Goal: Information Seeking & Learning: Learn about a topic

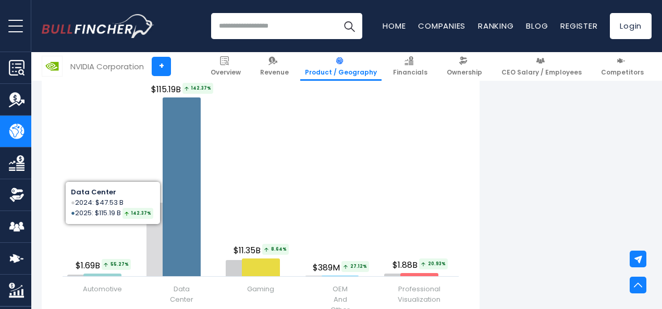
scroll to position [1435, 0]
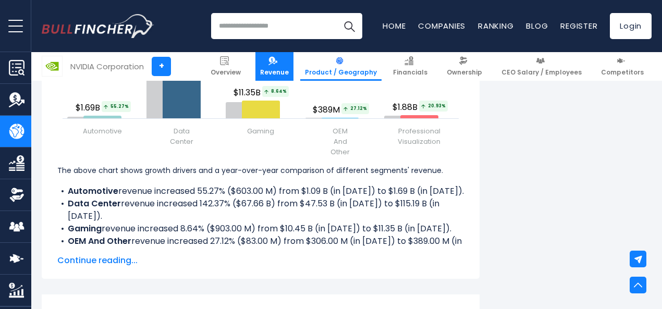
click at [280, 78] on link "Revenue" at bounding box center [275, 66] width 38 height 29
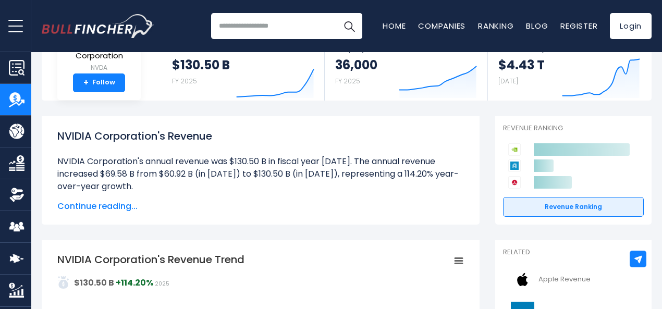
scroll to position [101, 0]
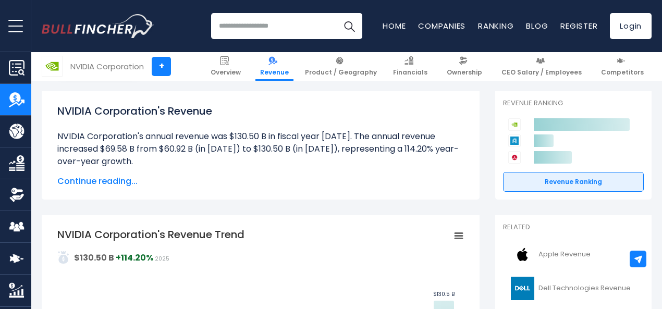
click at [290, 62] on link "Revenue" at bounding box center [275, 66] width 38 height 29
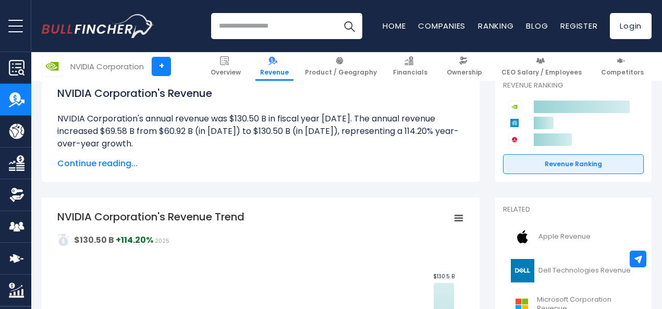
scroll to position [138, 0]
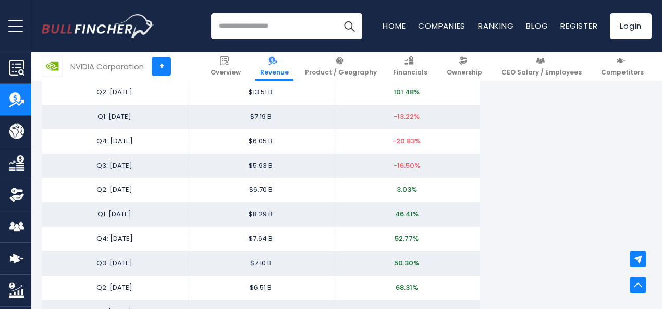
scroll to position [1574, 0]
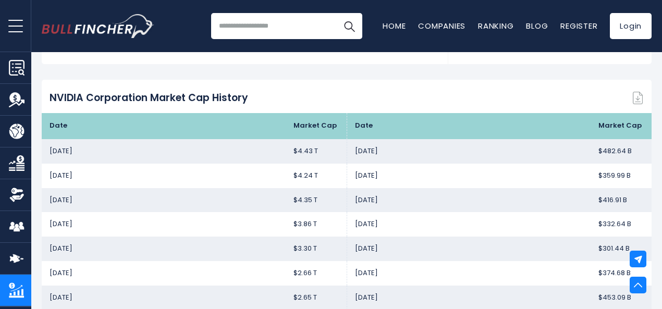
scroll to position [718, 0]
click at [404, 223] on td "[DATE]" at bounding box center [469, 224] width 244 height 25
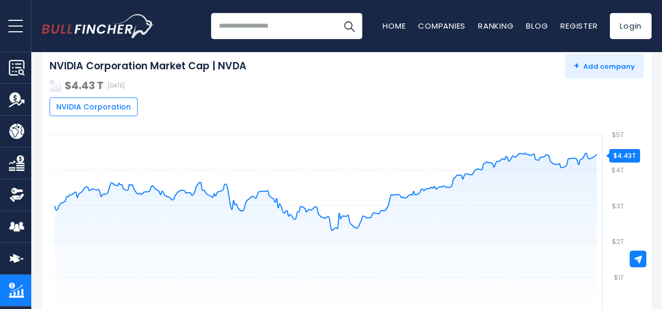
scroll to position [0, 0]
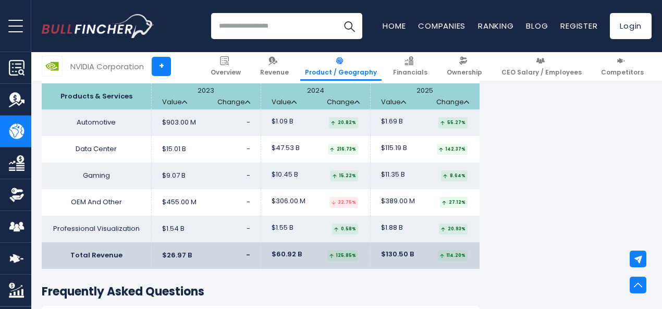
scroll to position [1685, 0]
